Goal: Obtain resource: Download file/media

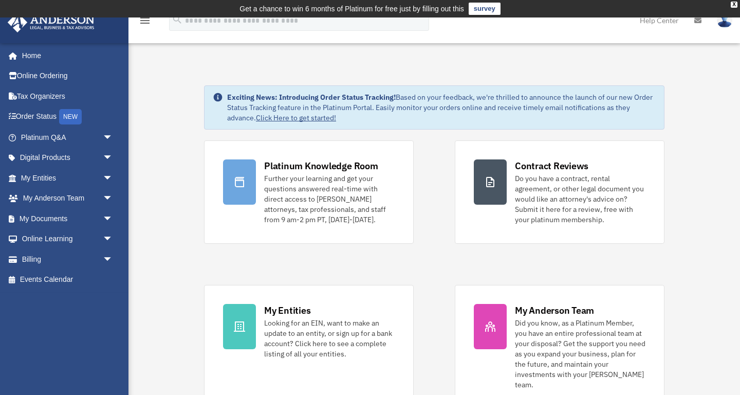
scroll to position [3, 0]
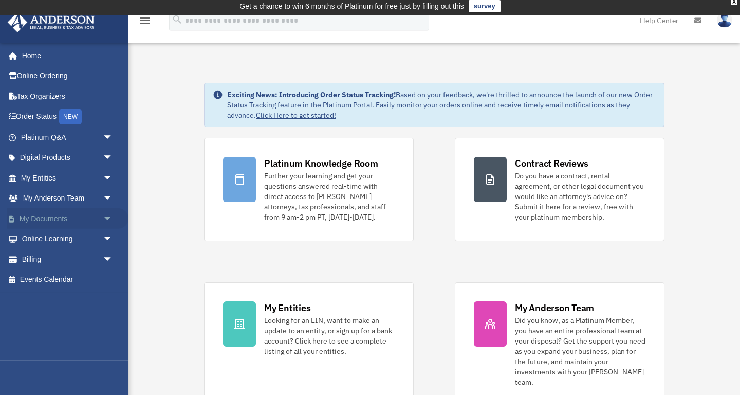
click at [53, 216] on link "My Documents arrow_drop_down" at bounding box center [67, 218] width 121 height 21
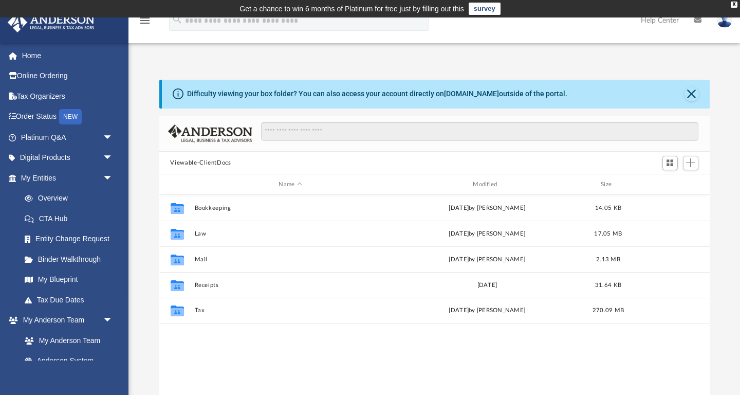
scroll to position [233, 551]
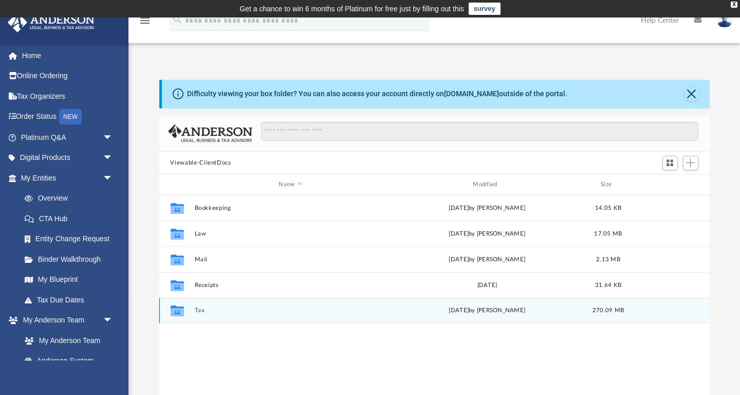
click at [199, 310] on button "Tax" at bounding box center [290, 310] width 192 height 7
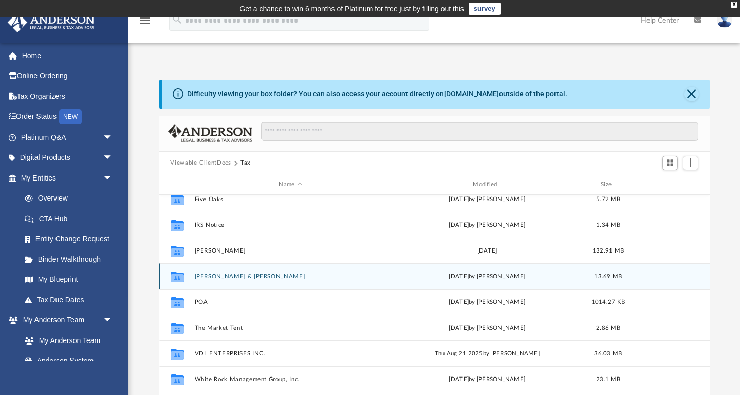
scroll to position [114, 0]
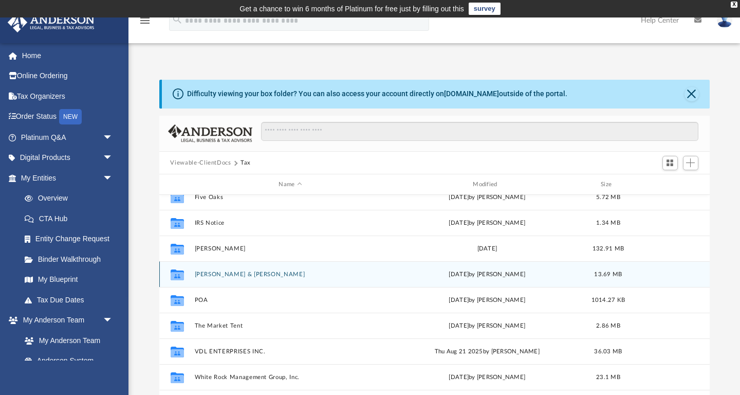
click at [246, 274] on button "Landis, Gregg & Lize-Mari" at bounding box center [290, 274] width 192 height 7
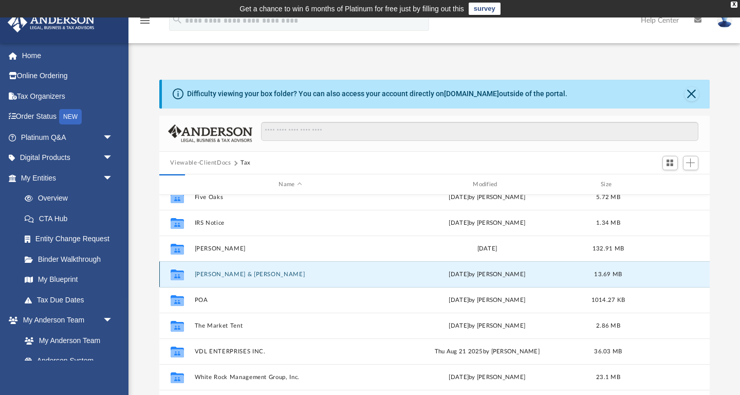
scroll to position [0, 0]
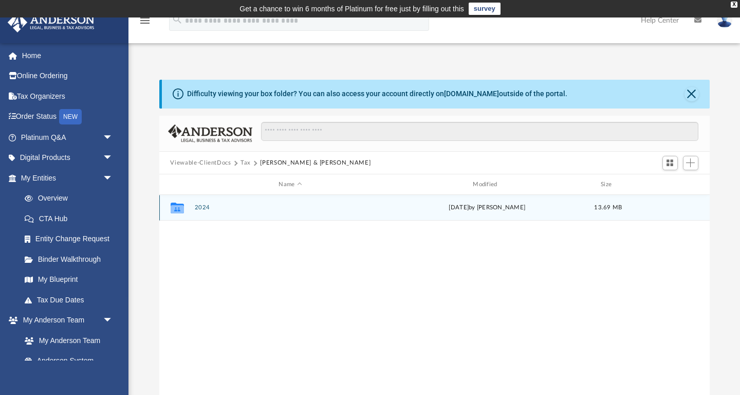
click at [204, 209] on button "2024" at bounding box center [290, 208] width 192 height 7
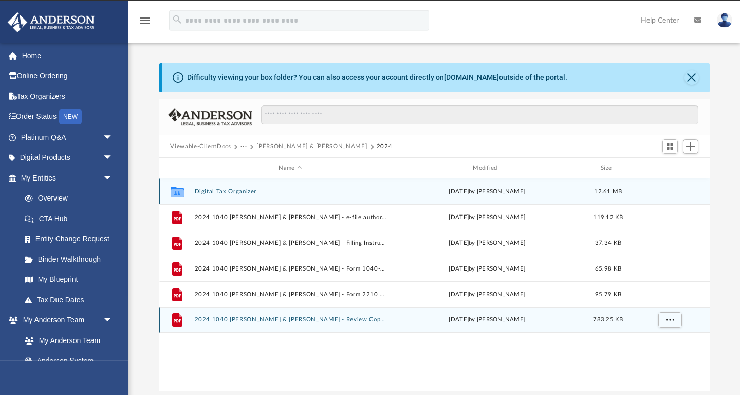
scroll to position [19, 0]
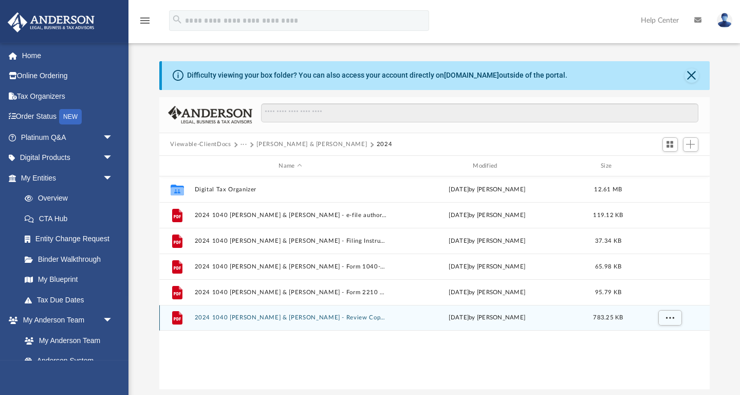
click at [336, 318] on button "2024 1040 Landis, Gregg & Lize-Mari - Review Copy.pdf" at bounding box center [290, 318] width 192 height 7
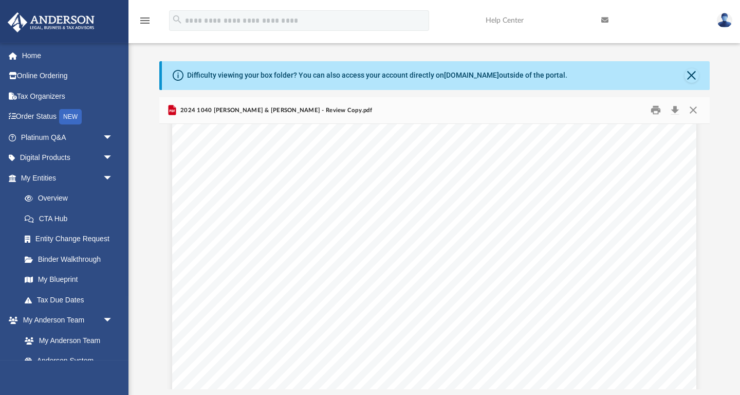
scroll to position [8206, 0]
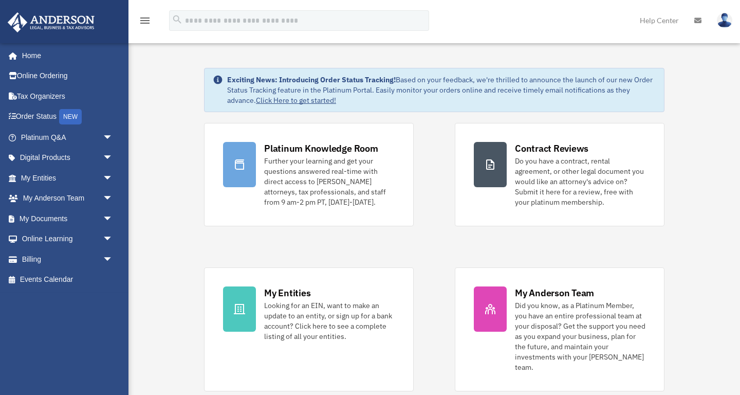
scroll to position [3, 0]
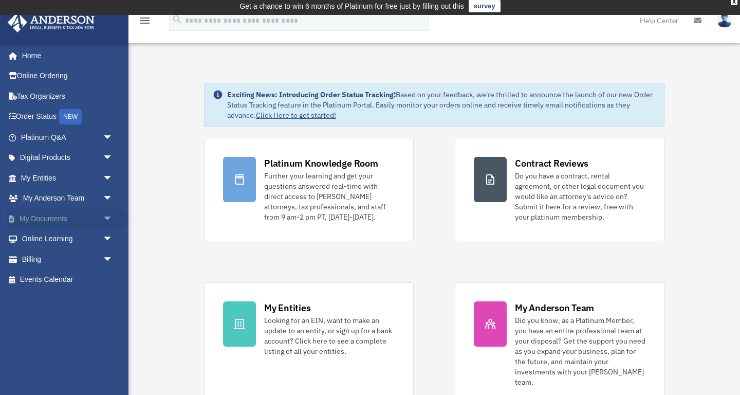
click at [40, 217] on link "My Documents arrow_drop_down" at bounding box center [67, 218] width 121 height 21
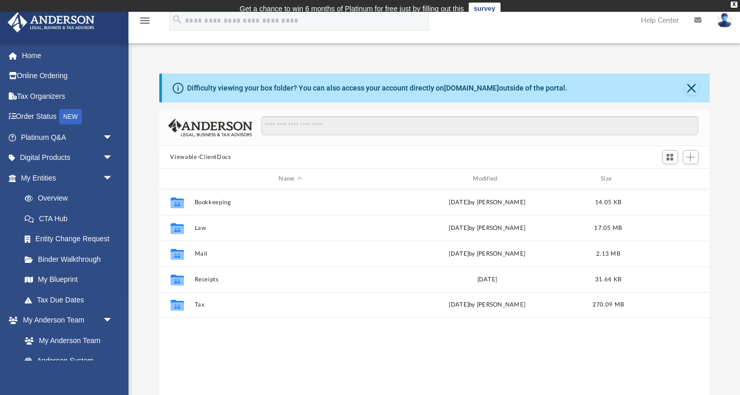
scroll to position [1, 1]
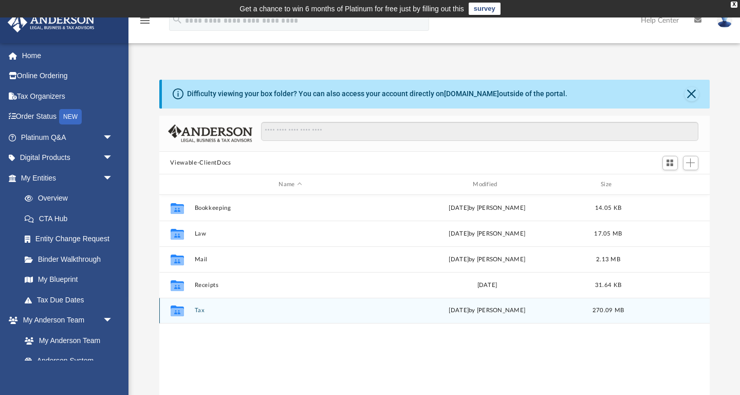
click at [202, 311] on button "Tax" at bounding box center [290, 310] width 192 height 7
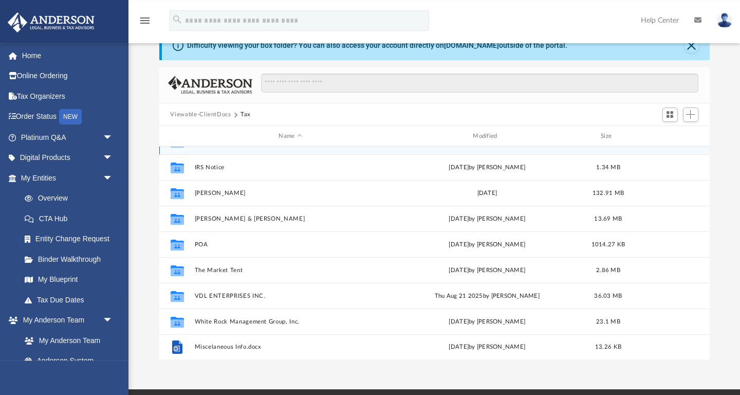
scroll to position [51, 0]
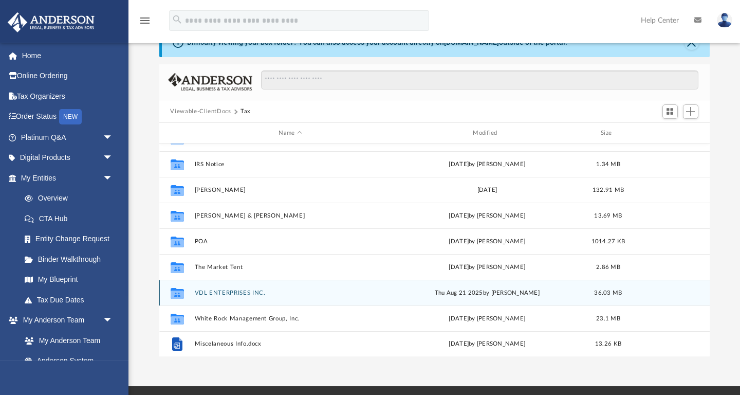
click at [238, 292] on button "VDL ENTERPRISES INC." at bounding box center [290, 292] width 192 height 7
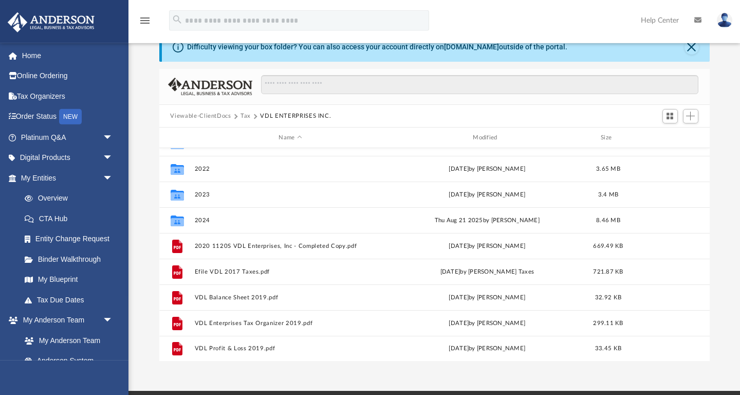
scroll to position [47, 0]
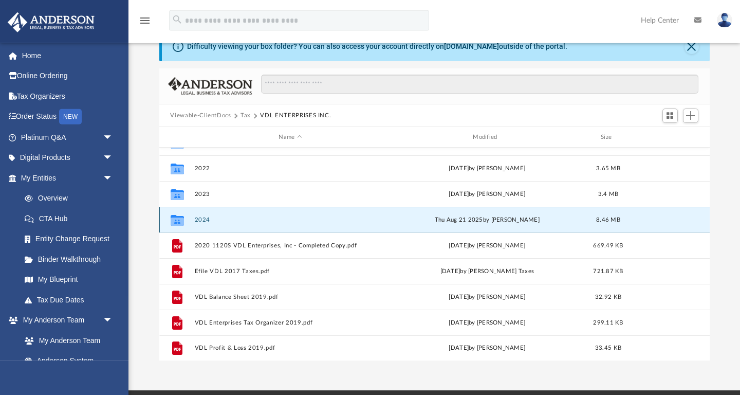
click at [199, 220] on button "2024" at bounding box center [290, 219] width 192 height 7
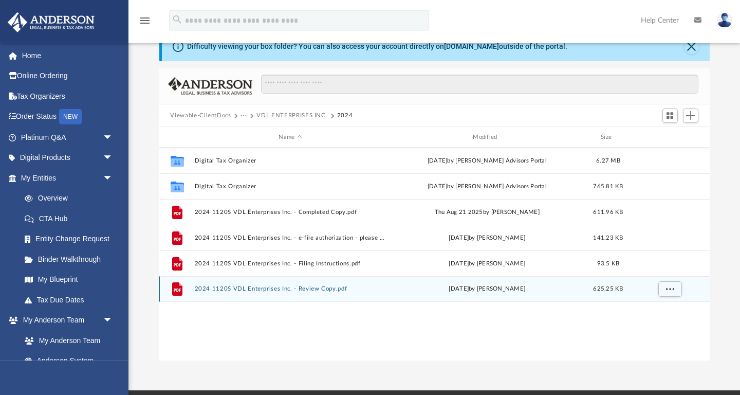
click at [290, 292] on button "2024 1120S VDL Enterprises Inc. - Review Copy.pdf" at bounding box center [290, 289] width 192 height 7
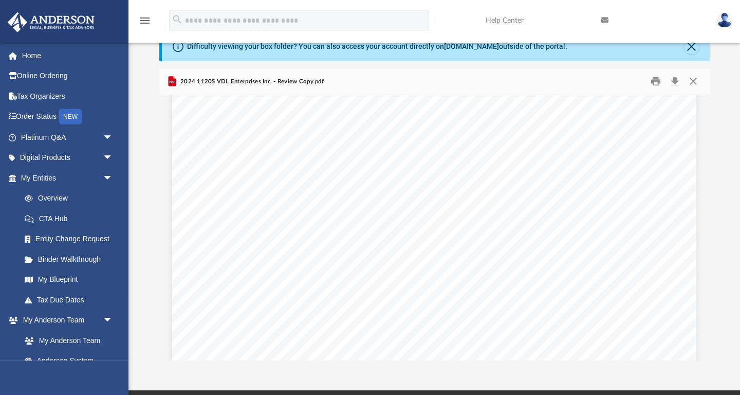
scroll to position [40131, 0]
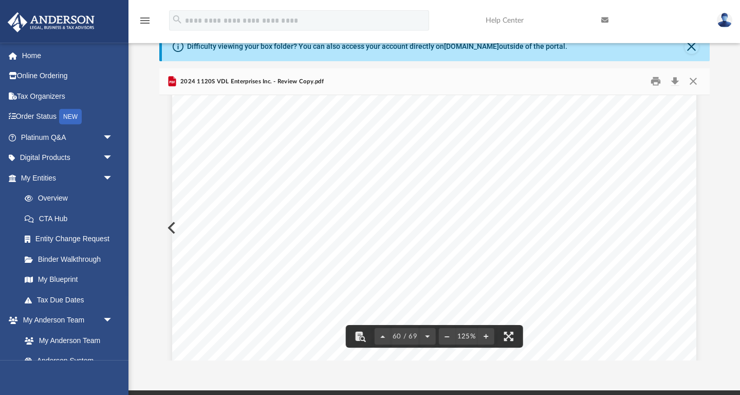
drag, startPoint x: 707, startPoint y: 312, endPoint x: 710, endPoint y: 120, distance: 191.8
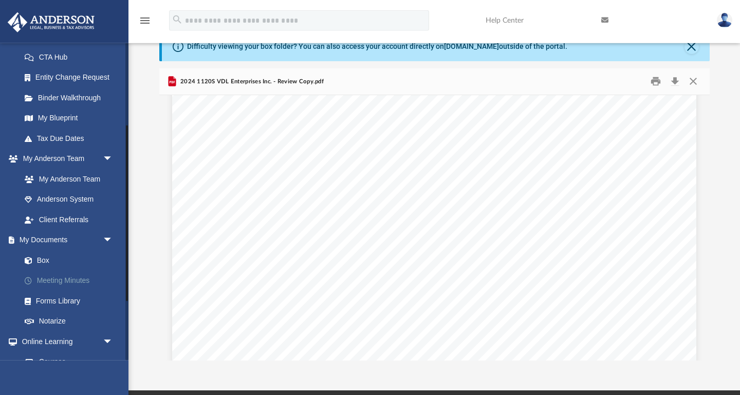
scroll to position [162, 0]
click at [46, 239] on link "My Documents arrow_drop_down" at bounding box center [67, 239] width 121 height 21
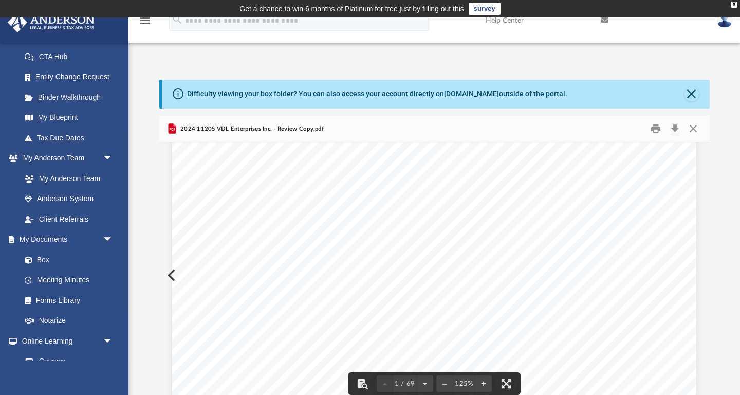
scroll to position [337, 0]
click at [54, 242] on link "My Documents arrow_drop_down" at bounding box center [67, 239] width 121 height 21
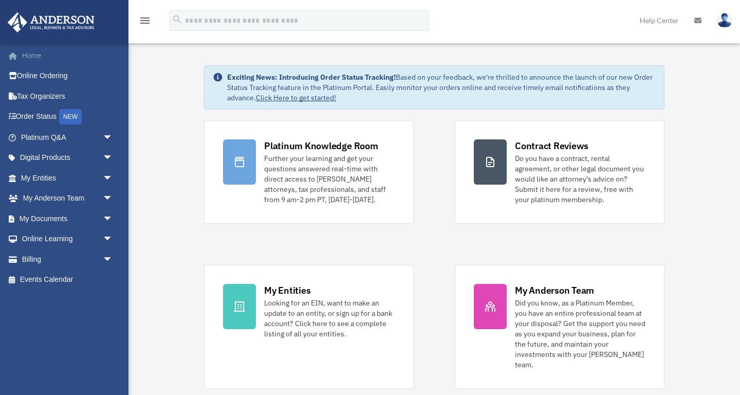
scroll to position [3, 0]
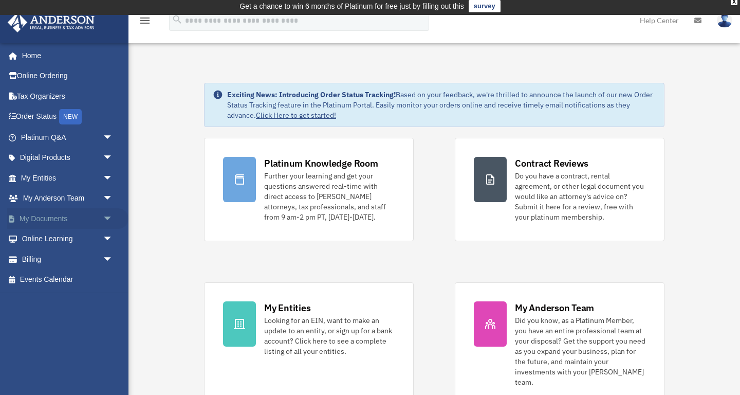
click at [56, 215] on link "My Documents arrow_drop_down" at bounding box center [67, 218] width 121 height 21
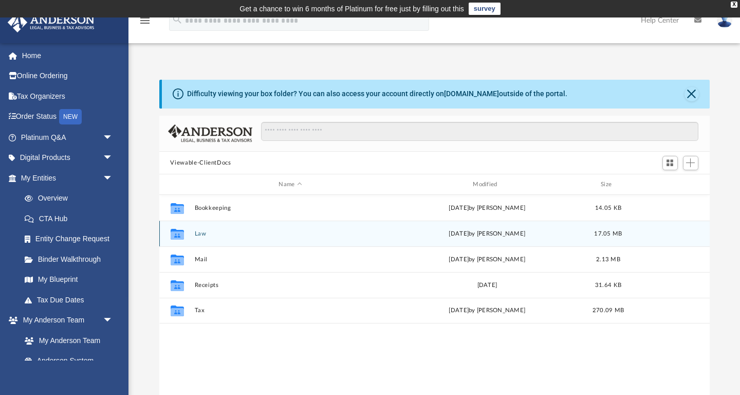
scroll to position [233, 551]
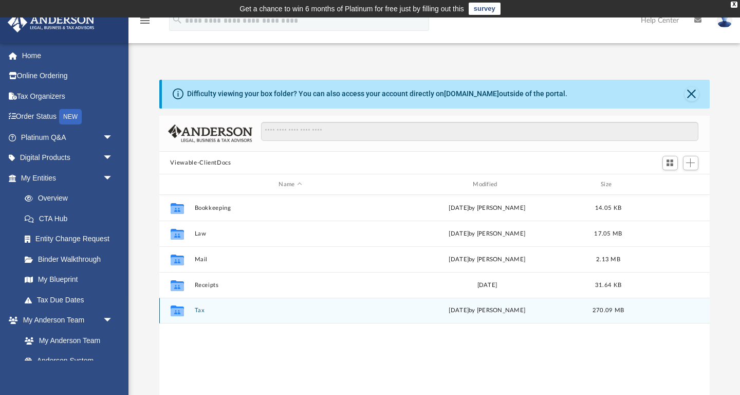
click at [202, 312] on button "Tax" at bounding box center [290, 310] width 192 height 7
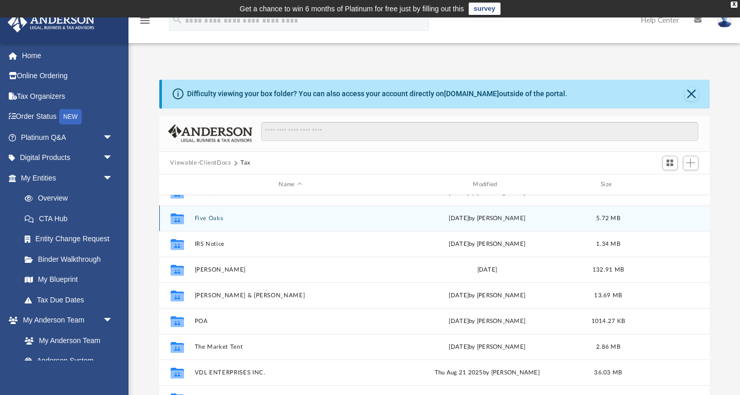
scroll to position [92, 0]
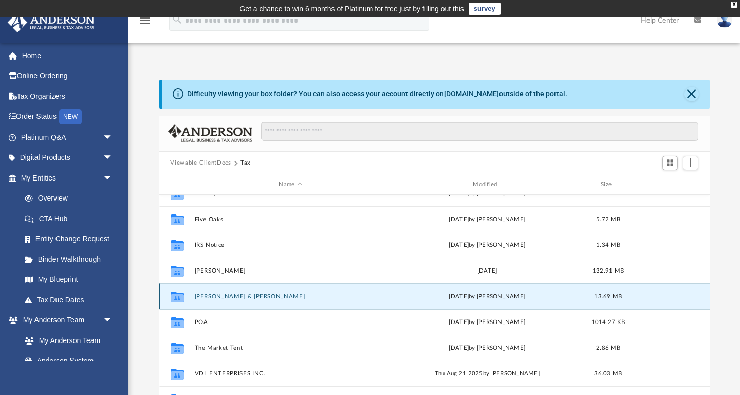
click at [244, 297] on button "Landis, Gregg & Lize-Mari" at bounding box center [290, 296] width 192 height 7
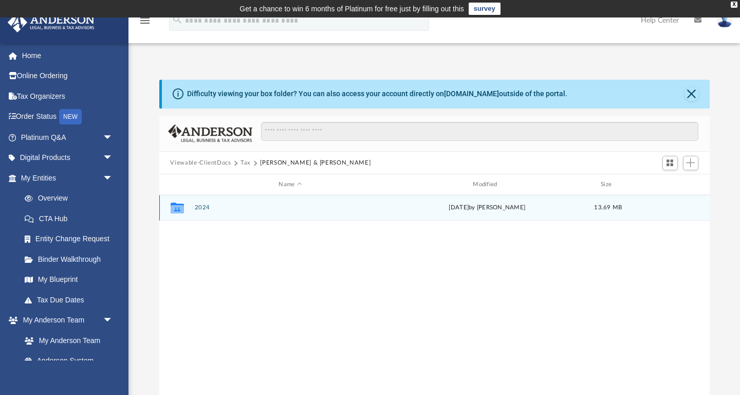
scroll to position [0, 0]
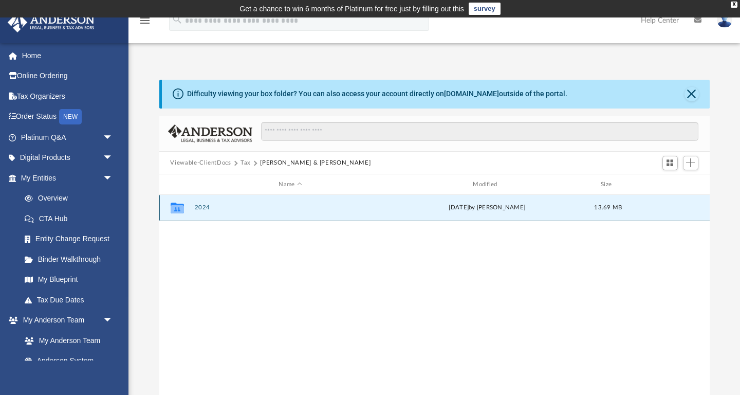
click at [205, 205] on button "2024" at bounding box center [290, 208] width 192 height 7
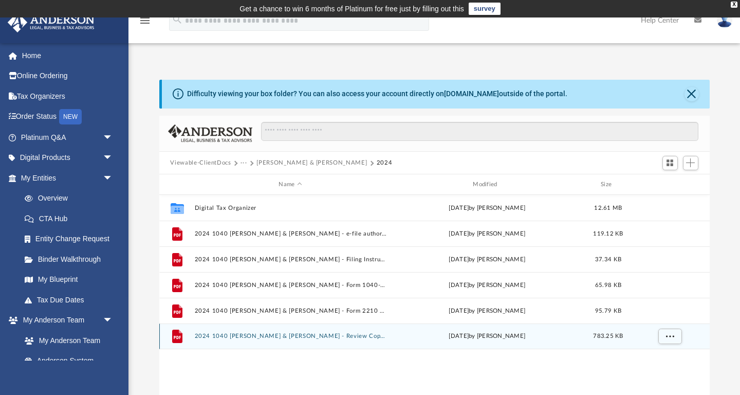
click at [348, 336] on button "2024 1040 Landis, Gregg & Lize-Mari - Review Copy.pdf" at bounding box center [290, 336] width 192 height 7
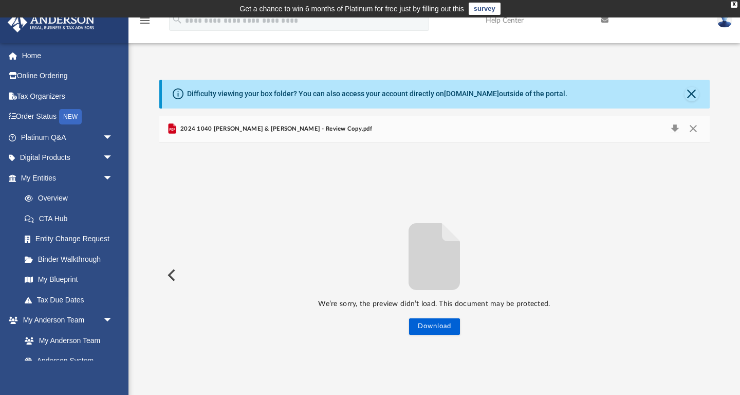
click at [311, 132] on span "2024 1040 Landis, Gregg & Lize-Mari - Review Copy.pdf" at bounding box center [275, 128] width 194 height 9
click at [267, 128] on span "2024 1040 Landis, Gregg & Lize-Mari - Review Copy.pdf" at bounding box center [275, 128] width 194 height 9
click at [444, 318] on div "We’re sorry, the preview didn’t load. This document may be protected. Download" at bounding box center [434, 274] width 551 height 119
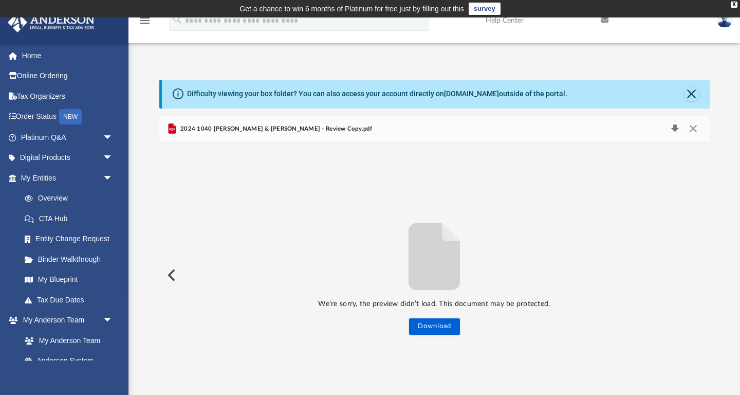
click at [677, 126] on button "Download" at bounding box center [675, 129] width 19 height 14
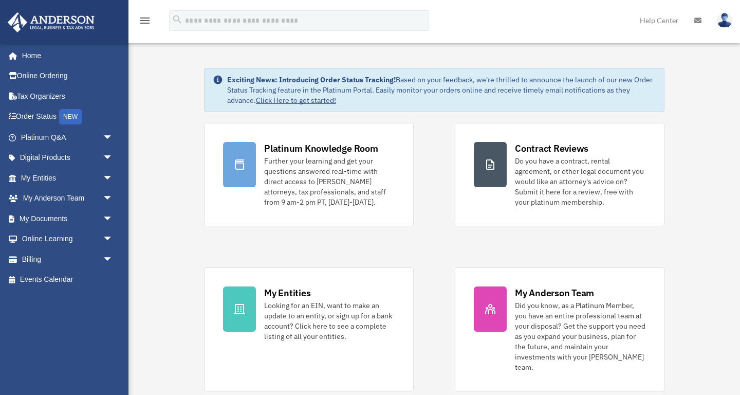
scroll to position [3, 0]
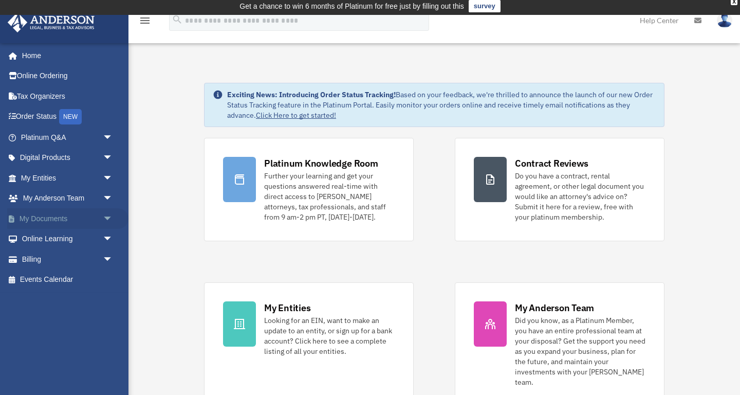
click at [43, 218] on link "My Documents arrow_drop_down" at bounding box center [67, 218] width 121 height 21
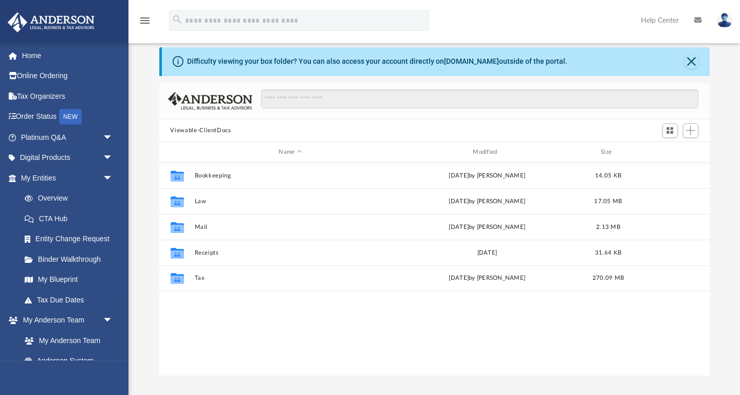
scroll to position [233, 551]
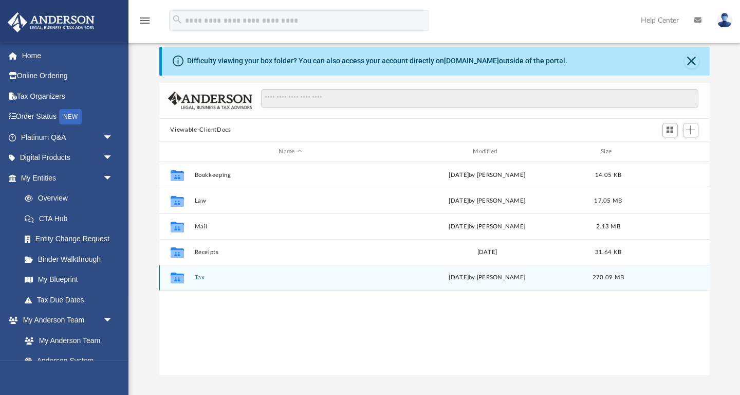
click at [200, 278] on button "Tax" at bounding box center [290, 278] width 192 height 7
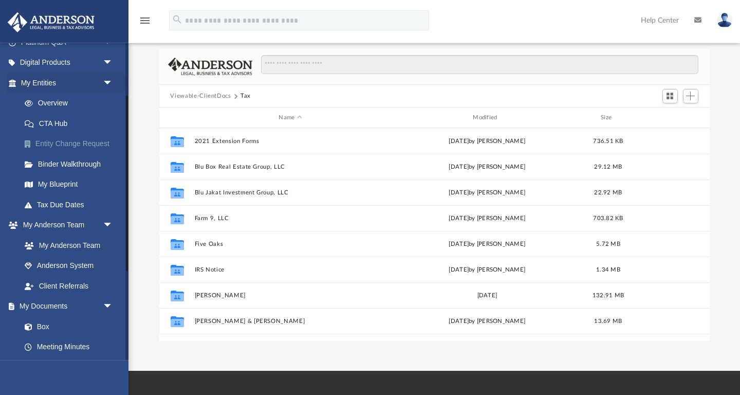
scroll to position [95, 0]
click at [58, 303] on link "My Documents arrow_drop_down" at bounding box center [67, 306] width 121 height 21
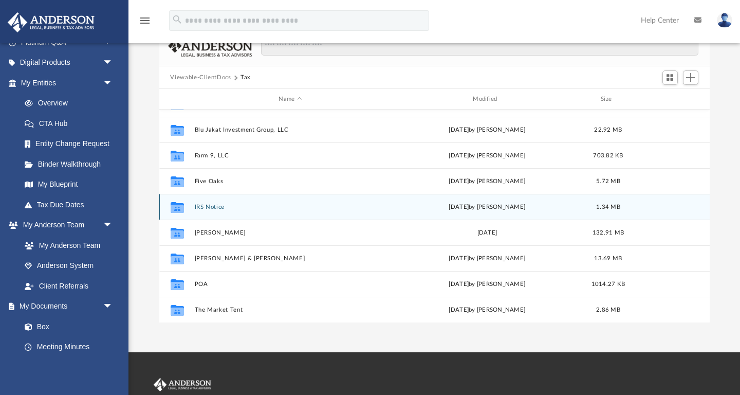
scroll to position [45, 0]
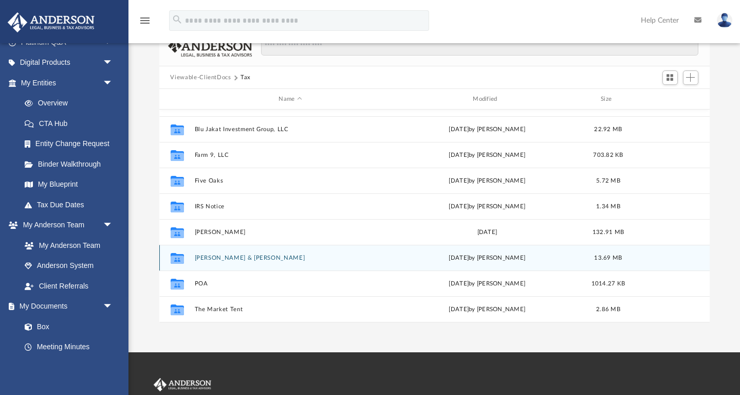
click at [253, 259] on button "[PERSON_NAME] & [PERSON_NAME]" at bounding box center [290, 257] width 192 height 7
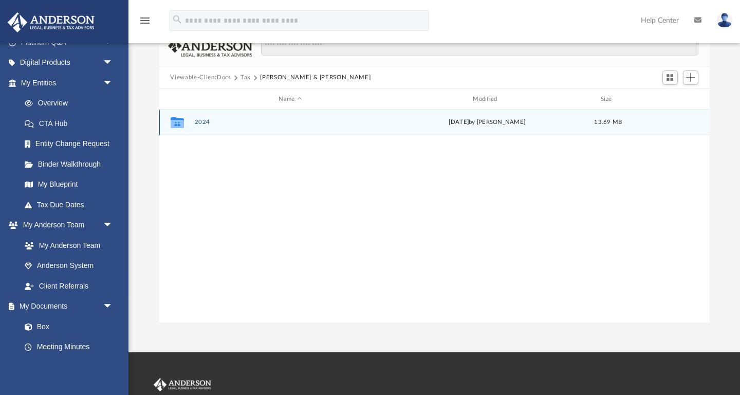
scroll to position [0, 0]
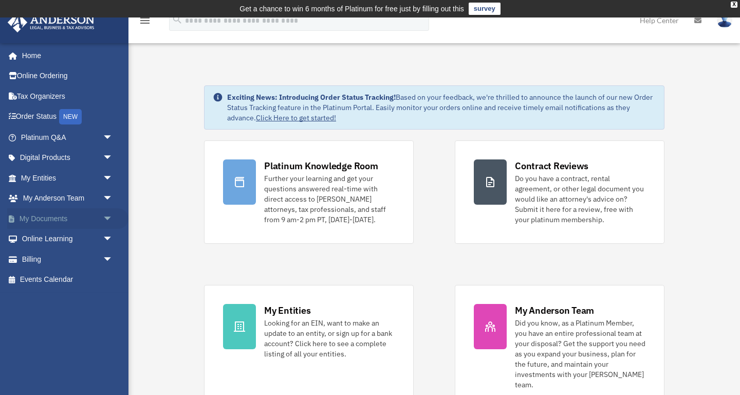
click at [60, 217] on link "My Documents arrow_drop_down" at bounding box center [67, 218] width 121 height 21
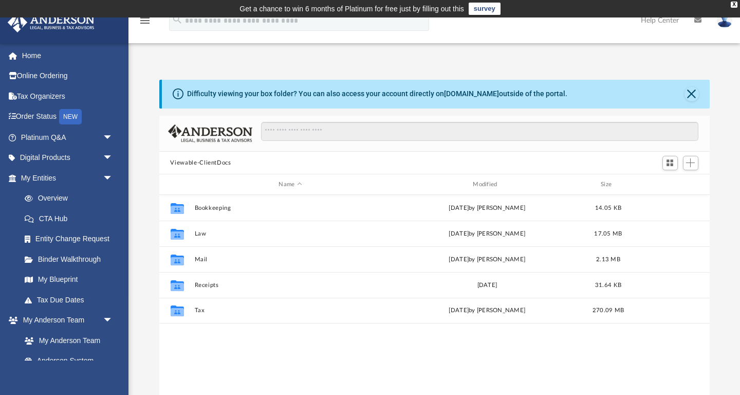
scroll to position [8, 0]
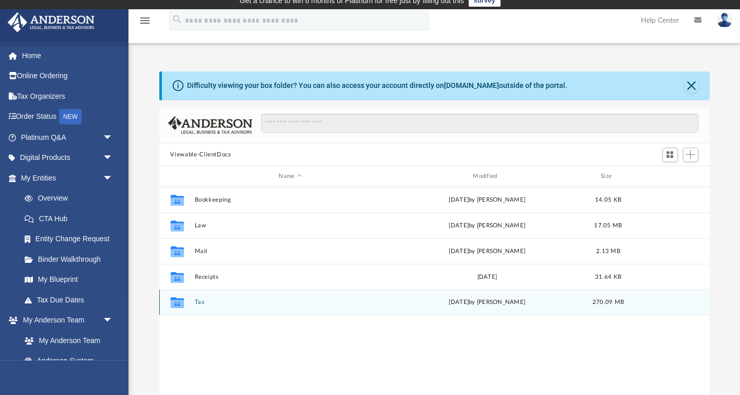
click at [203, 302] on button "Tax" at bounding box center [290, 302] width 192 height 7
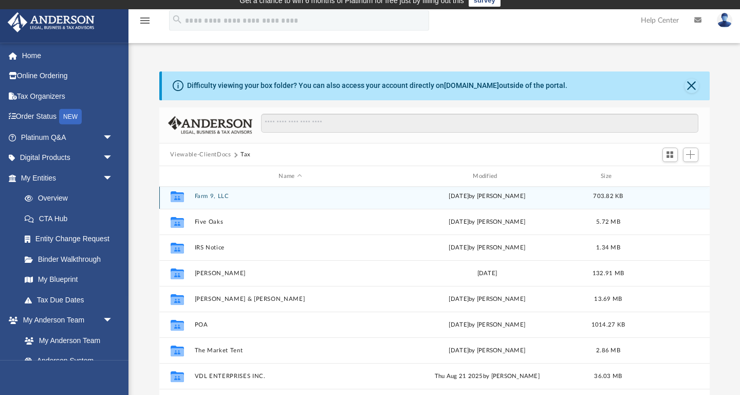
scroll to position [81, 0]
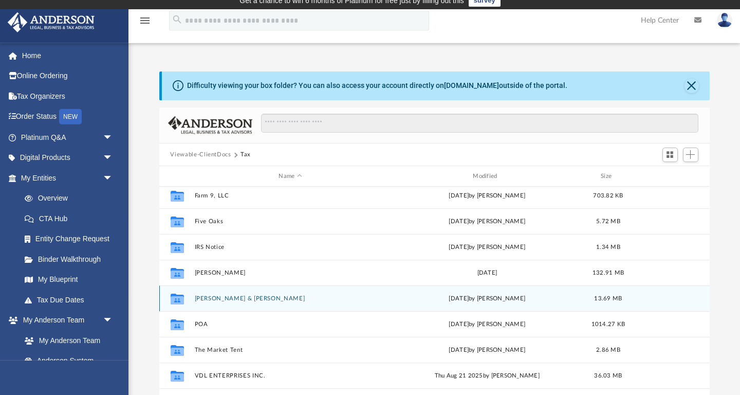
click at [230, 298] on button "Landis, Gregg & Lize-Mari" at bounding box center [290, 298] width 192 height 7
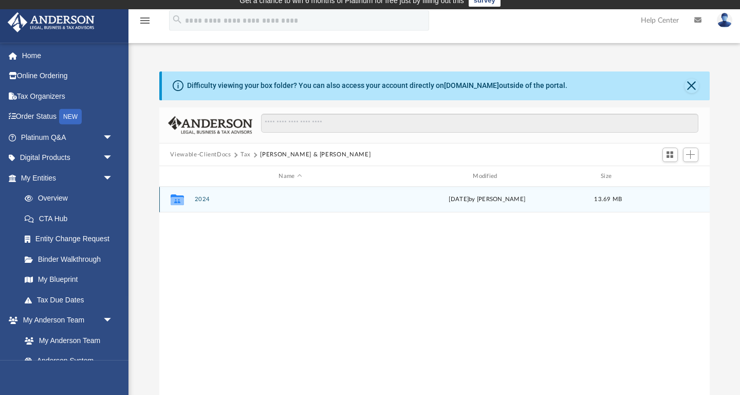
scroll to position [0, 0]
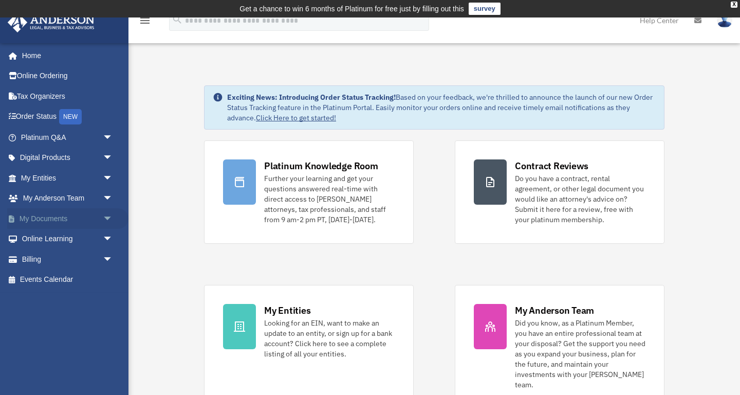
click at [34, 212] on link "My Documents arrow_drop_down" at bounding box center [67, 218] width 121 height 21
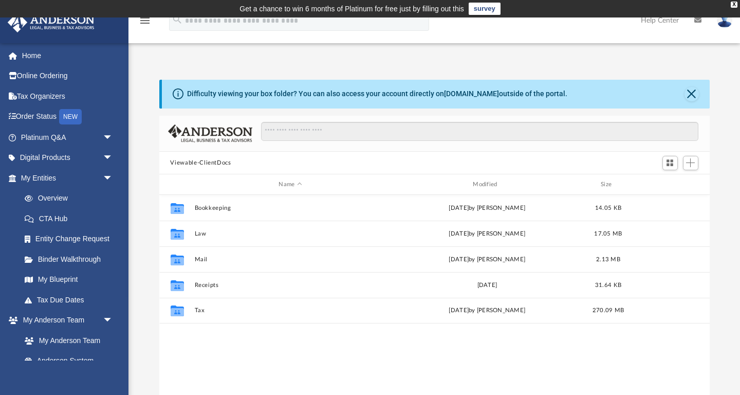
scroll to position [10, 0]
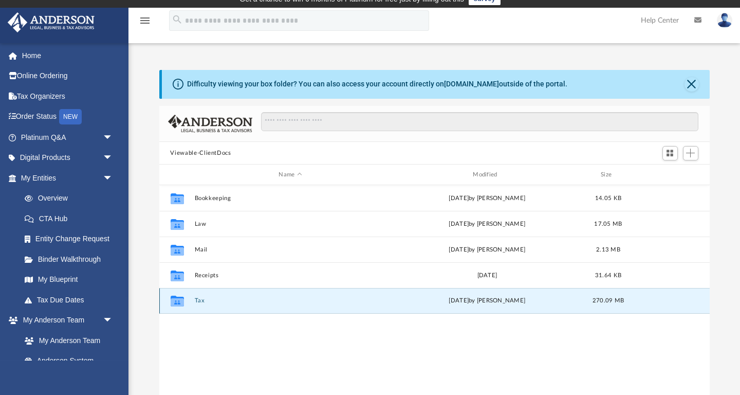
click at [198, 300] on button "Tax" at bounding box center [290, 301] width 192 height 7
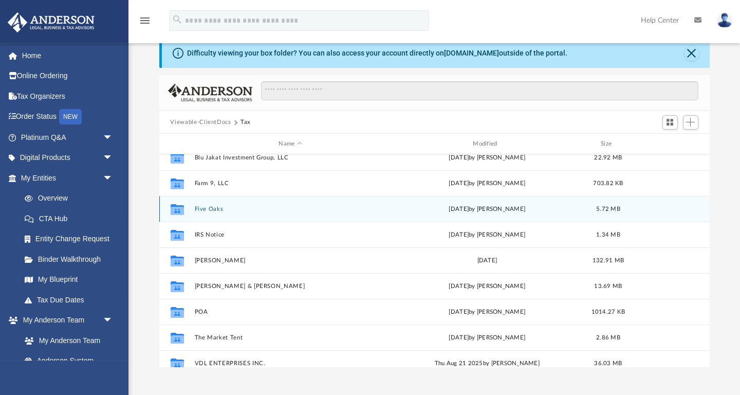
scroll to position [65, 0]
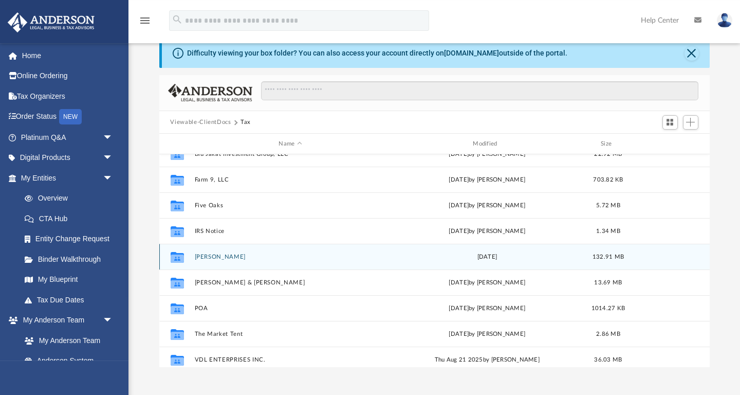
click at [222, 250] on div "Collaborated [PERSON_NAME][DATE] 132.91 MB" at bounding box center [434, 257] width 551 height 26
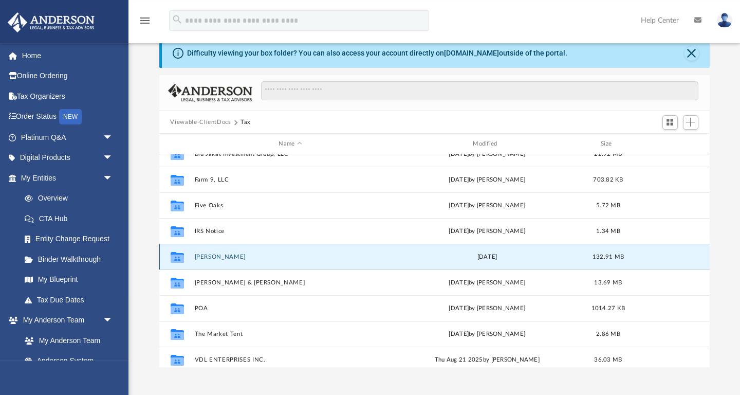
click at [232, 256] on button "[PERSON_NAME]" at bounding box center [290, 256] width 192 height 7
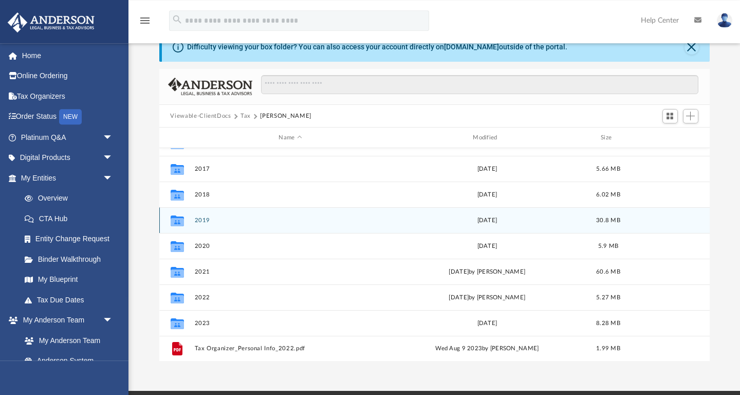
scroll to position [47, 0]
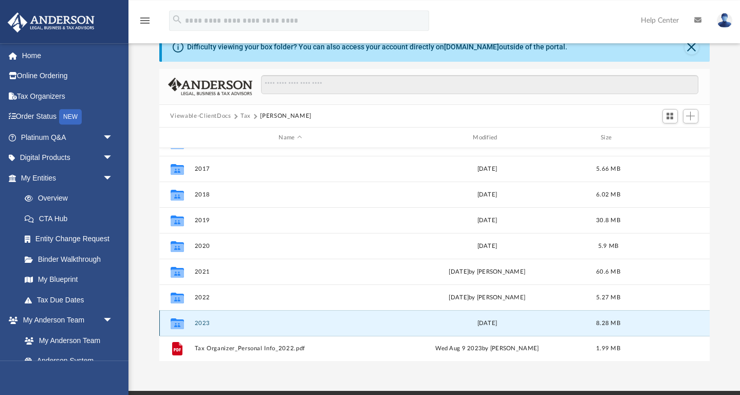
click at [205, 322] on button "2023" at bounding box center [290, 323] width 192 height 7
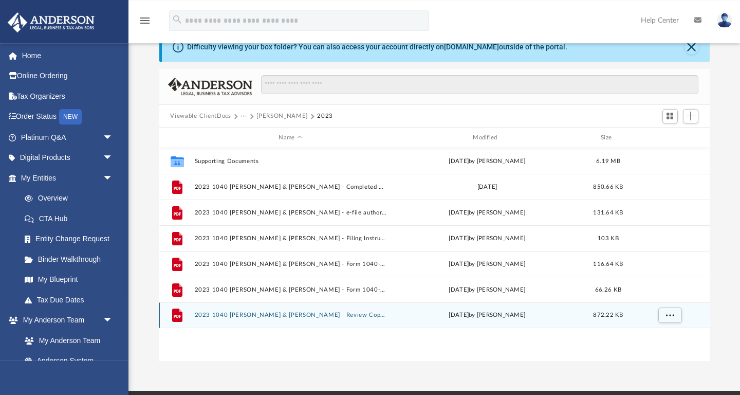
scroll to position [0, 0]
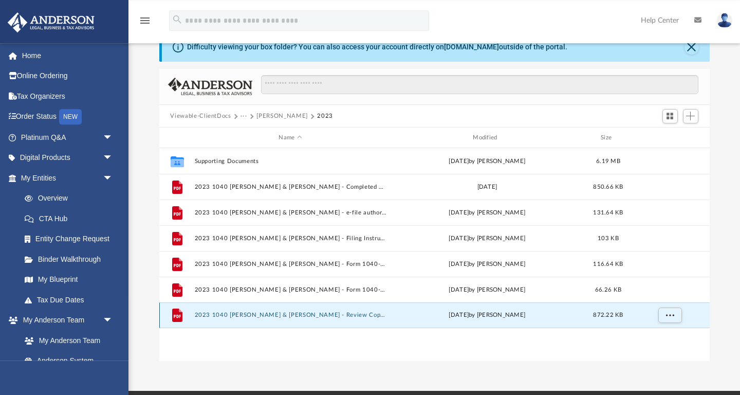
click at [267, 314] on button "2023 1040 Landis, Gregg & Lize-Mari - Review Copy.pdf" at bounding box center [290, 315] width 192 height 7
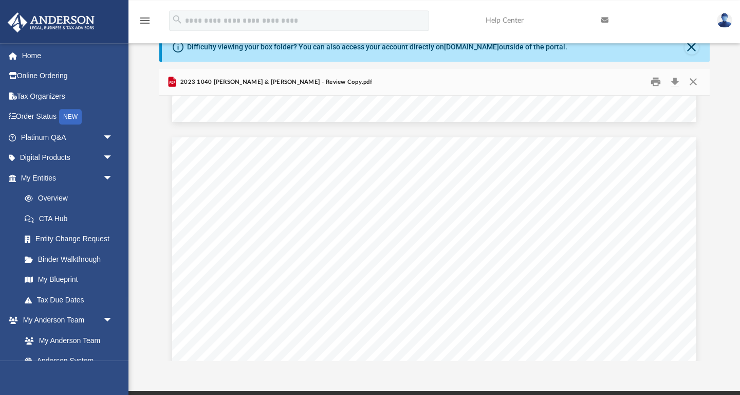
scroll to position [2621, 0]
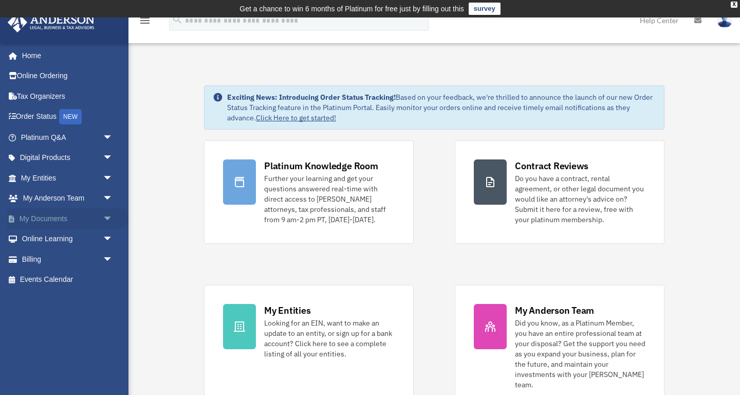
click at [45, 217] on link "My Documents arrow_drop_down" at bounding box center [67, 218] width 121 height 21
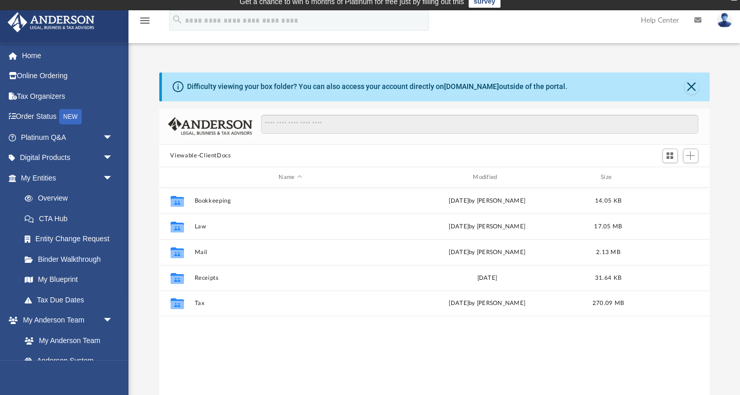
scroll to position [8, 0]
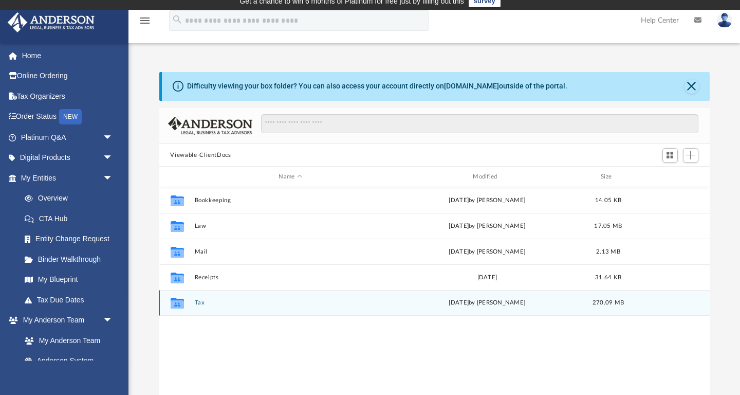
click at [198, 303] on button "Tax" at bounding box center [290, 303] width 192 height 7
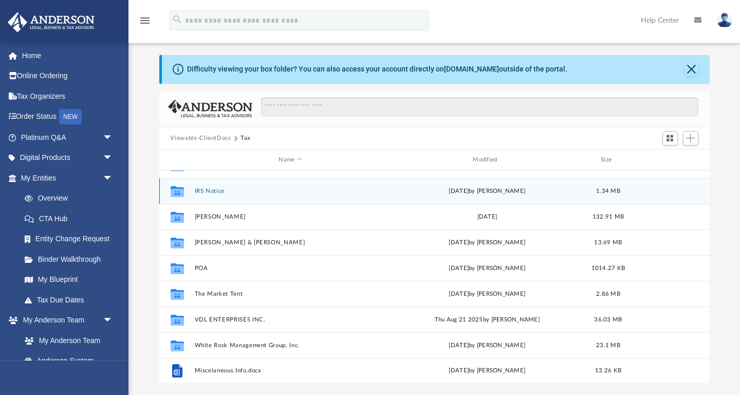
scroll to position [24, 0]
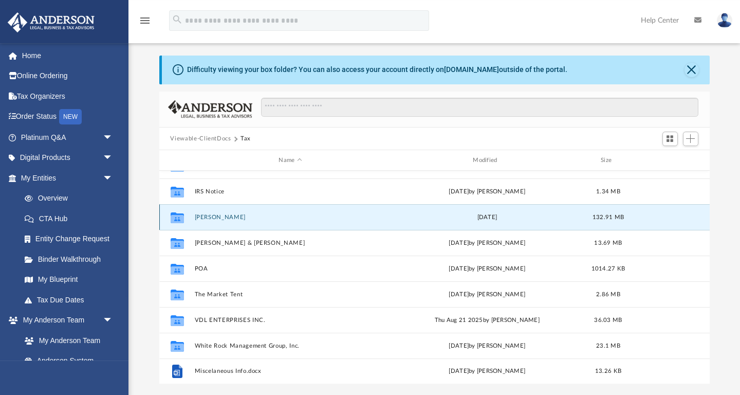
click at [215, 220] on button "[PERSON_NAME]" at bounding box center [290, 217] width 192 height 7
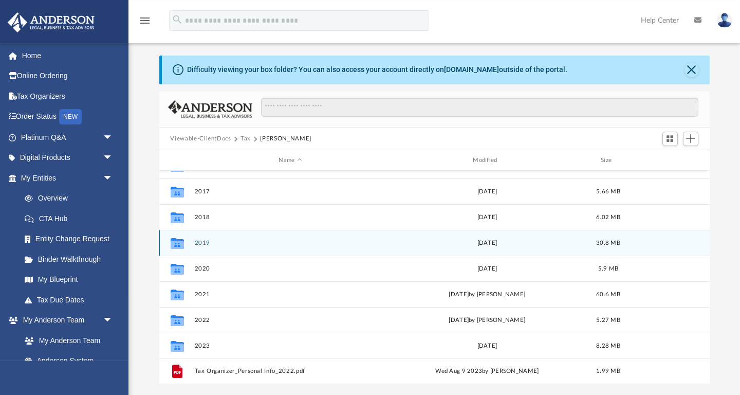
scroll to position [38, 0]
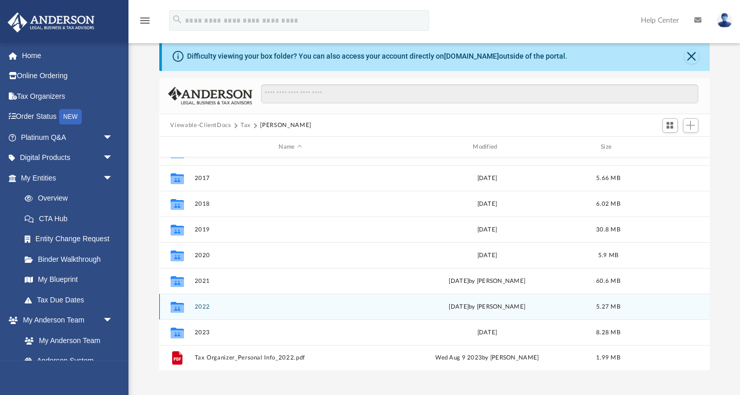
click at [206, 305] on button "2022" at bounding box center [290, 306] width 192 height 7
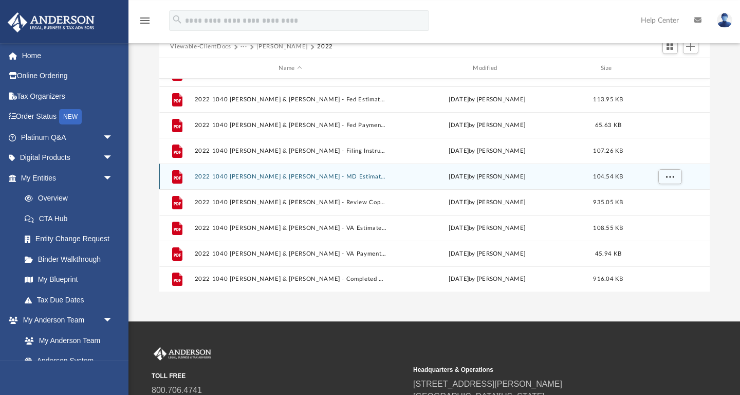
scroll to position [117, 0]
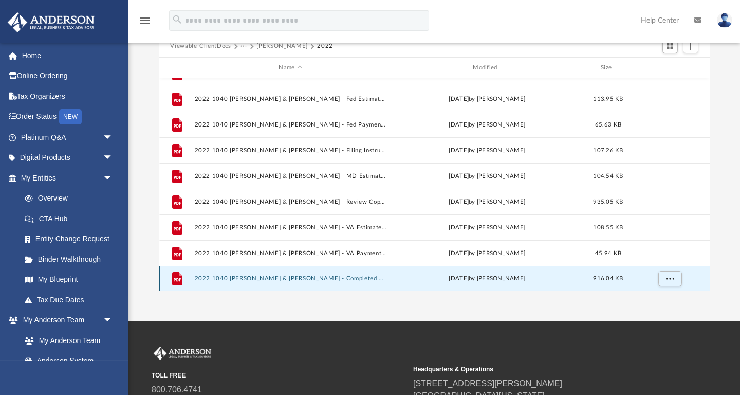
click at [340, 276] on button "2022 1040 [PERSON_NAME] & [PERSON_NAME] - Completed Copy.pdf" at bounding box center [290, 279] width 192 height 7
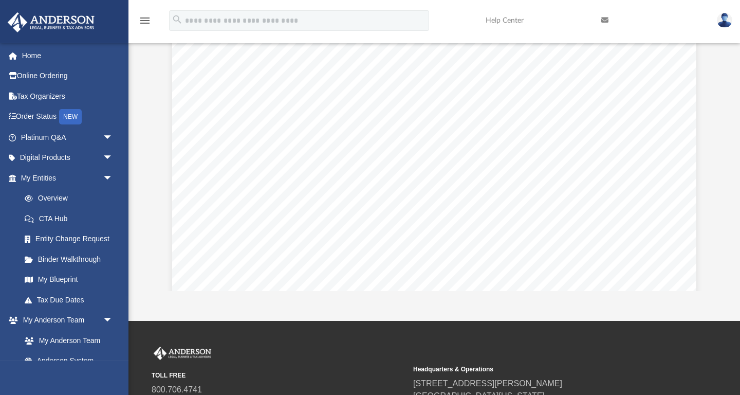
scroll to position [2300, 0]
